Goal: Find specific page/section: Find specific page/section

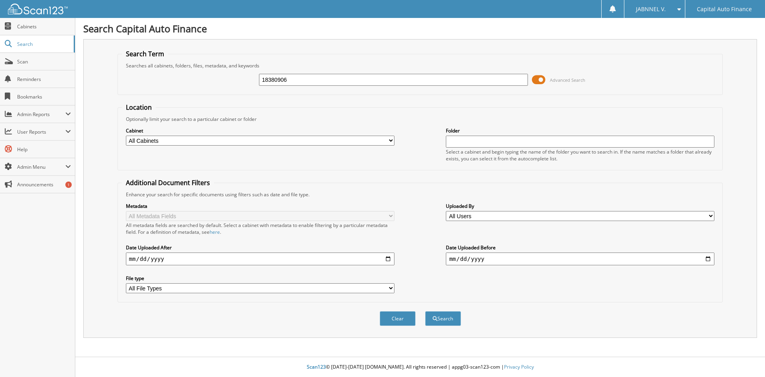
type input "18380906"
click at [542, 80] on span at bounding box center [539, 80] width 14 height 12
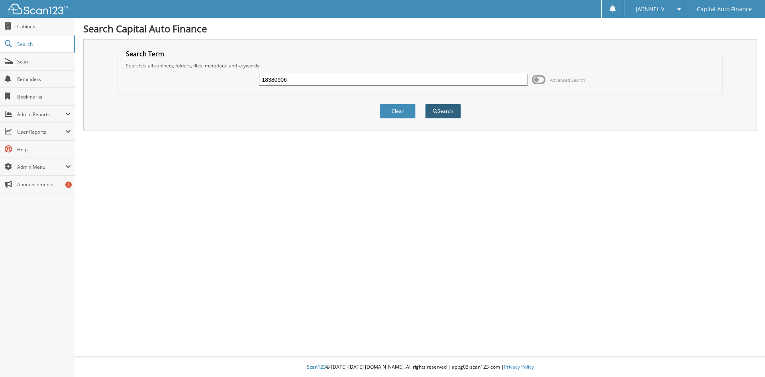
click at [442, 111] on button "Search" at bounding box center [443, 111] width 36 height 15
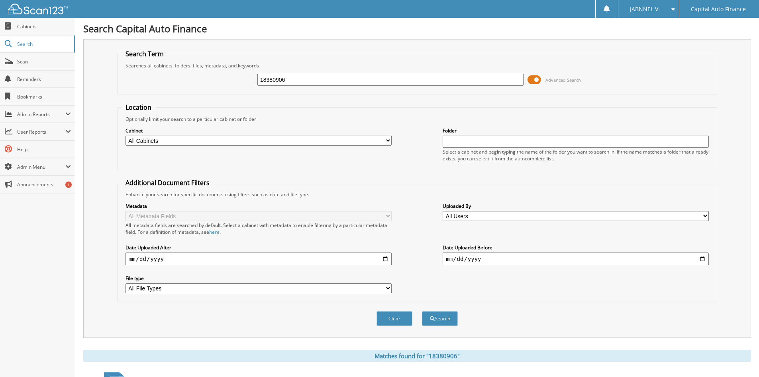
click at [537, 78] on span at bounding box center [535, 80] width 14 height 12
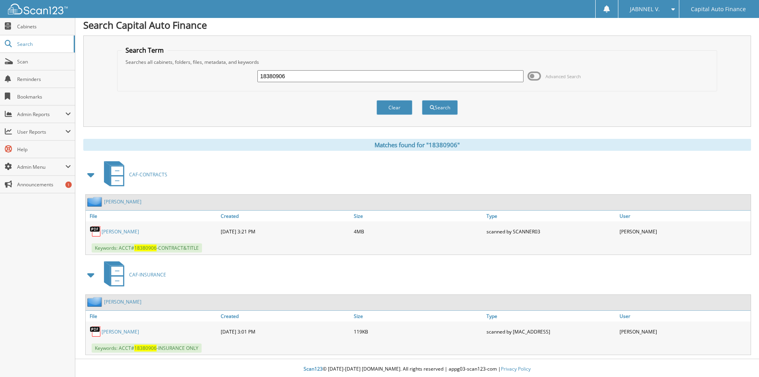
scroll to position [6, 0]
